Goal: Task Accomplishment & Management: Manage account settings

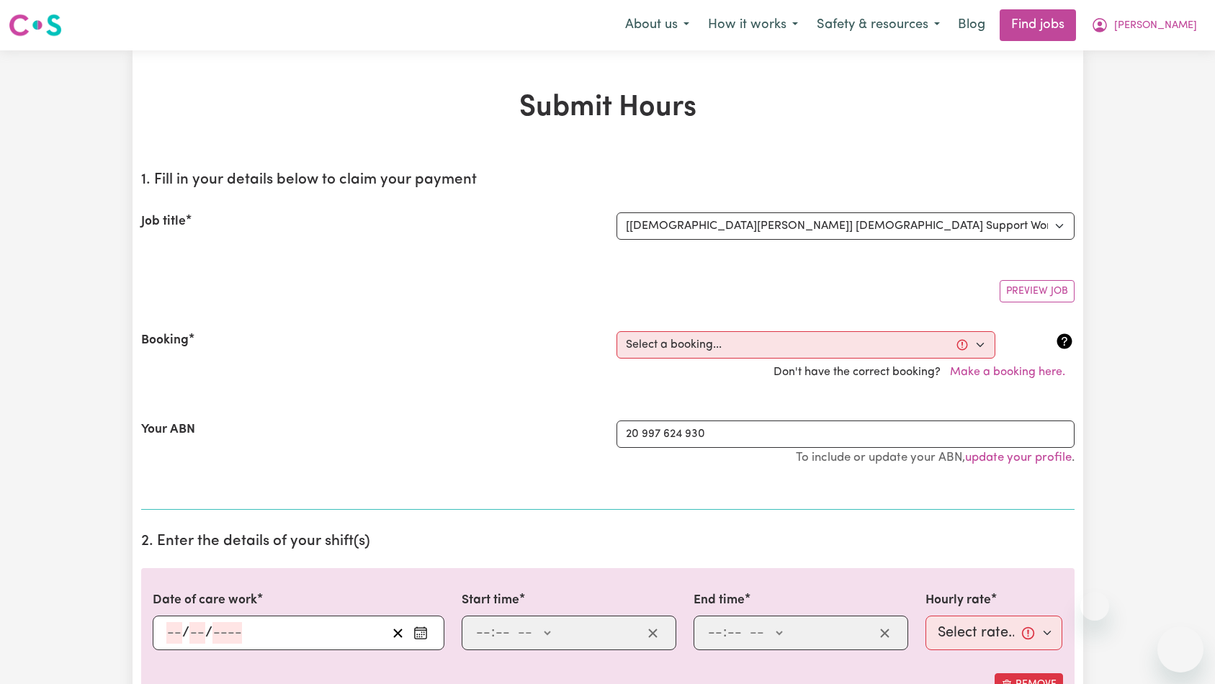
select select "13916"
click at [1167, 24] on button "[PERSON_NAME]" at bounding box center [1144, 25] width 125 height 30
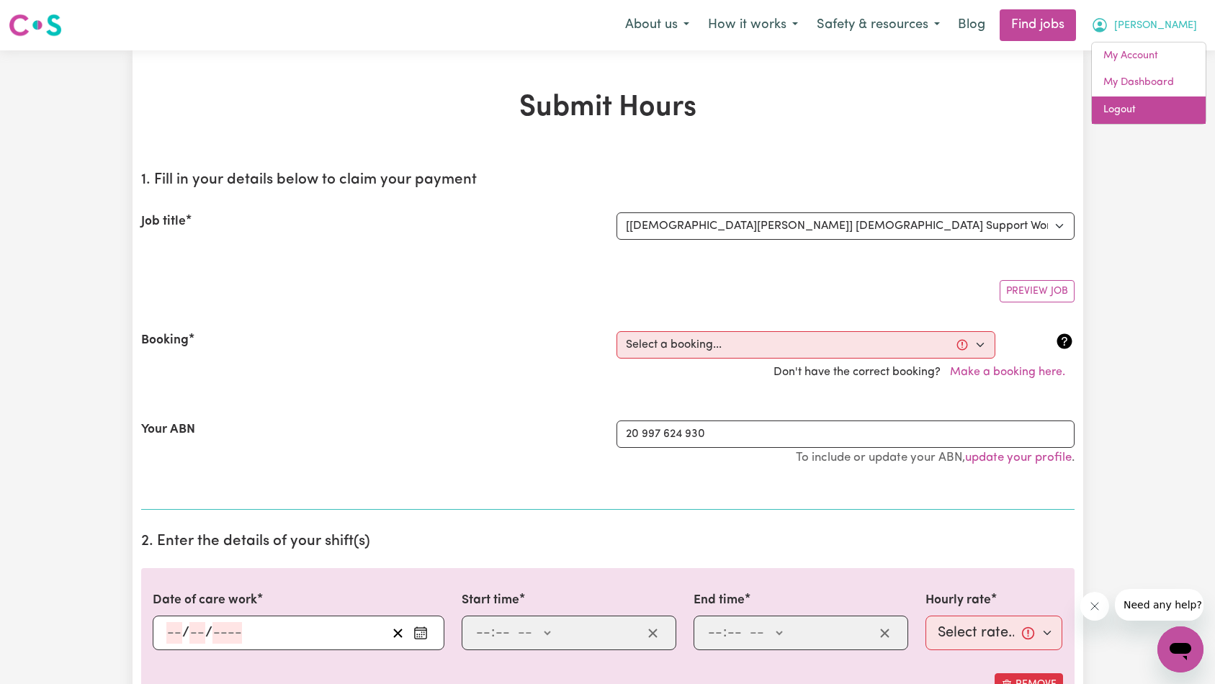
click at [1141, 109] on link "Logout" at bounding box center [1149, 110] width 114 height 27
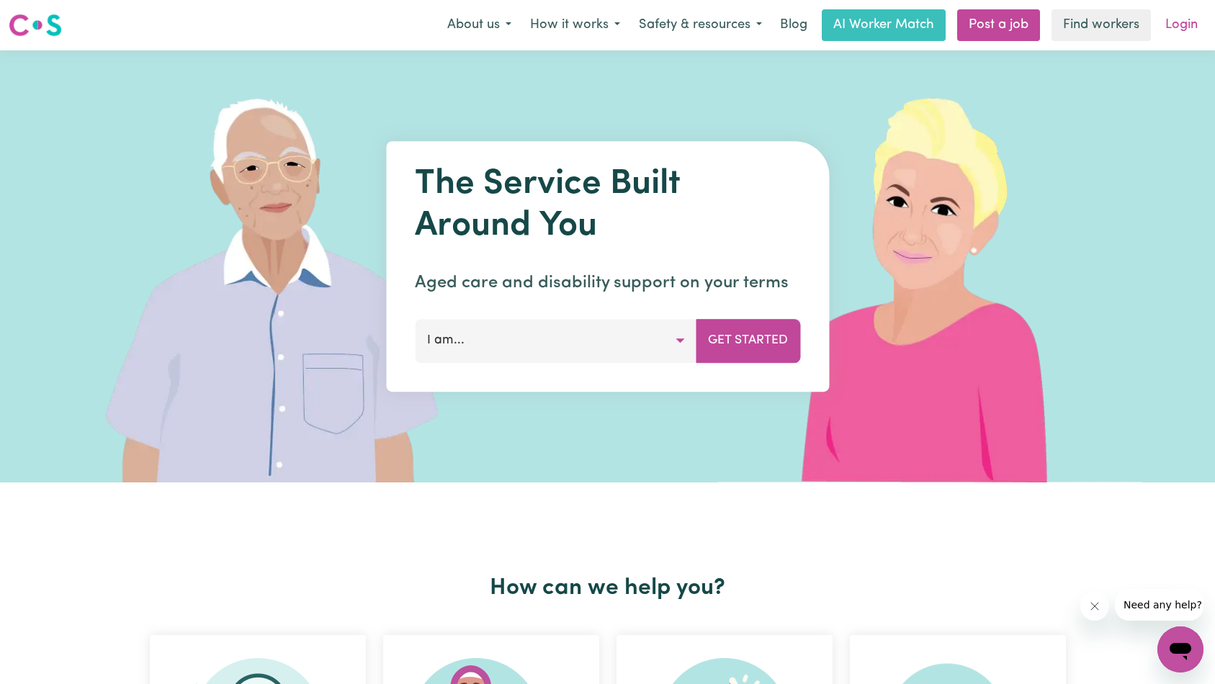
click at [1175, 22] on link "Login" at bounding box center [1182, 25] width 50 height 32
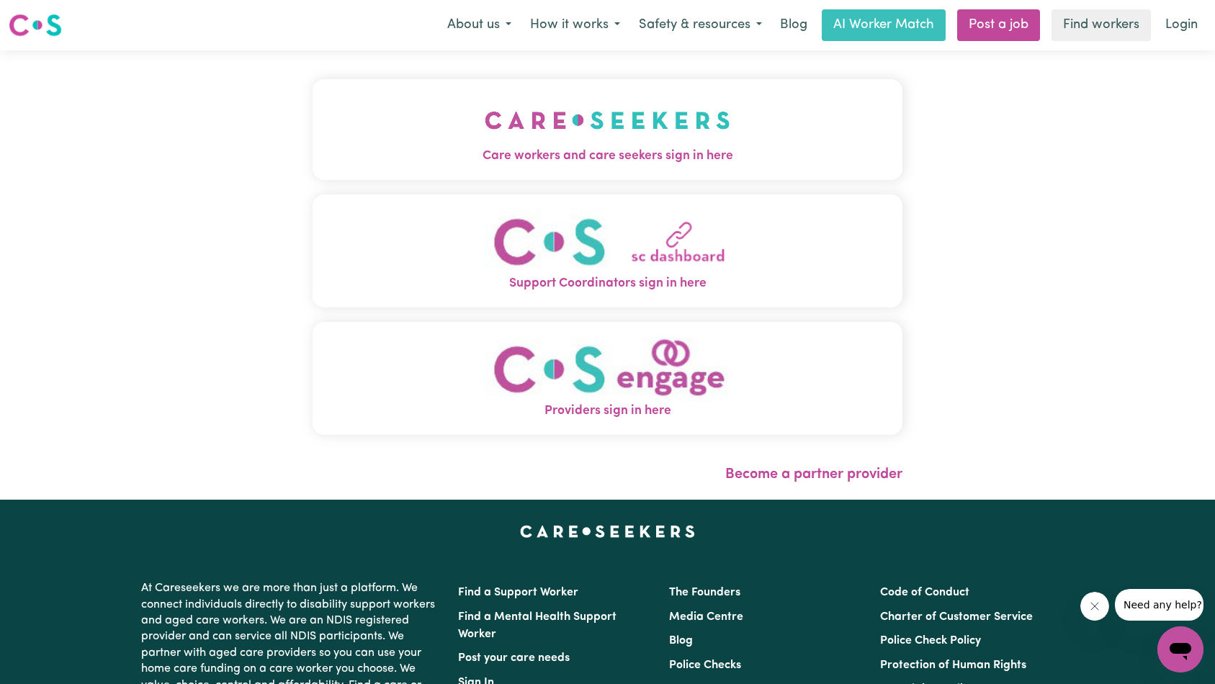
click at [485, 117] on img "Care workers and care seekers sign in here" at bounding box center [608, 120] width 246 height 53
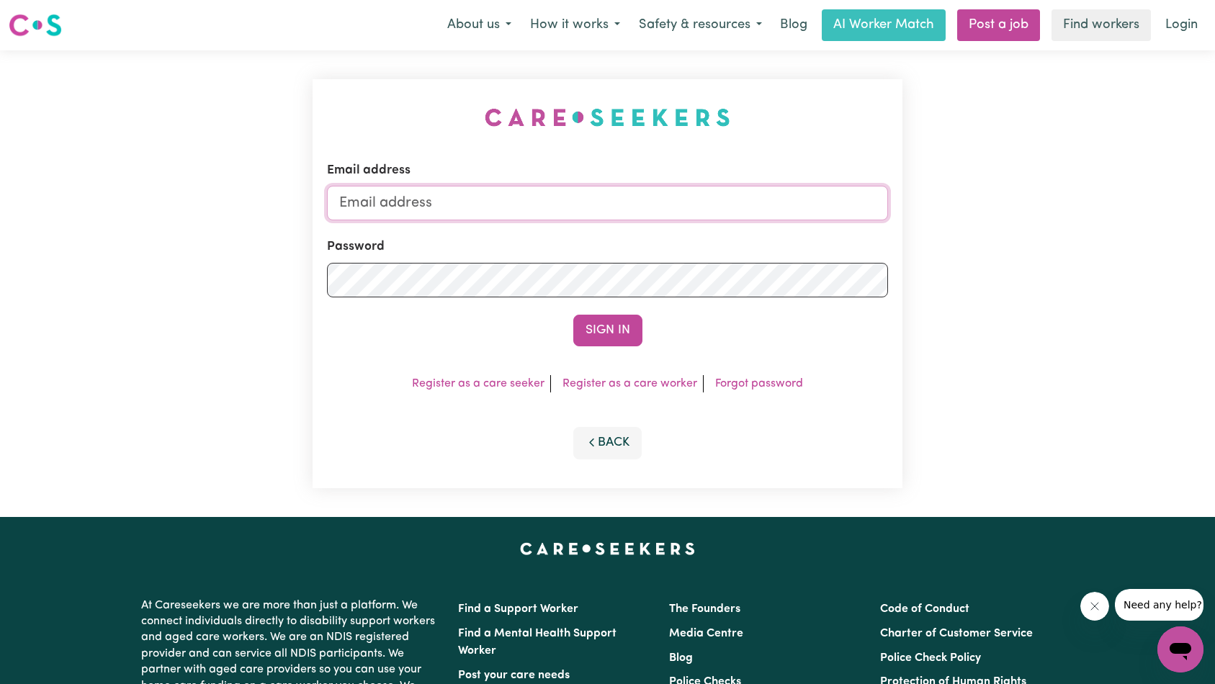
click at [631, 205] on input "Email address" at bounding box center [608, 203] width 562 height 35
type input "superuser~[EMAIL_ADDRESS][DOMAIN_NAME]"
click at [577, 322] on button "Sign In" at bounding box center [607, 331] width 69 height 32
